Goal: Information Seeking & Learning: Understand process/instructions

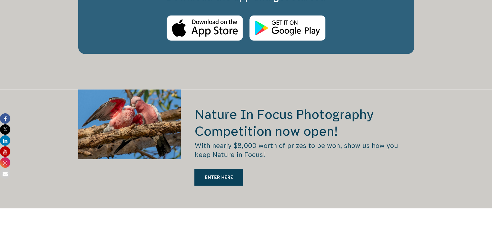
scroll to position [1198, 0]
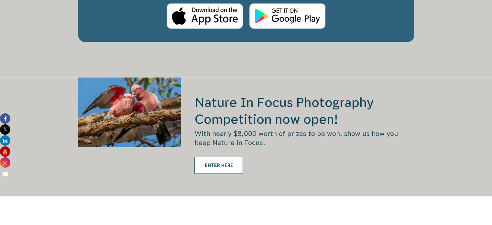
click at [218, 157] on link "ENTER HERE" at bounding box center [219, 165] width 49 height 17
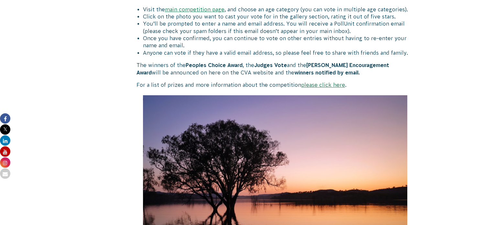
scroll to position [421, 0]
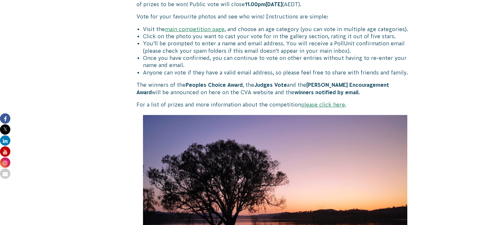
click at [309, 106] on link "please click here" at bounding box center [323, 105] width 44 height 6
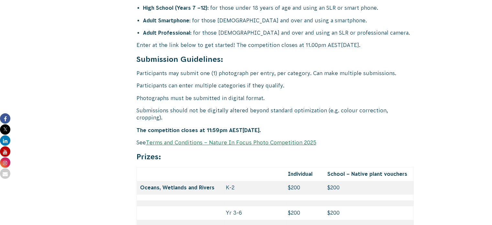
scroll to position [2594, 0]
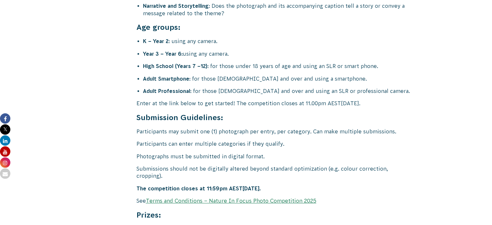
click at [260, 197] on p "See Terms and Conditions – Nature In Focus Photo Competition 2025" at bounding box center [276, 200] width 278 height 7
click at [262, 198] on link "Terms and Conditions – Nature In Focus Photo Competition 2025" at bounding box center [231, 201] width 171 height 6
